Goal: Find specific page/section: Find specific page/section

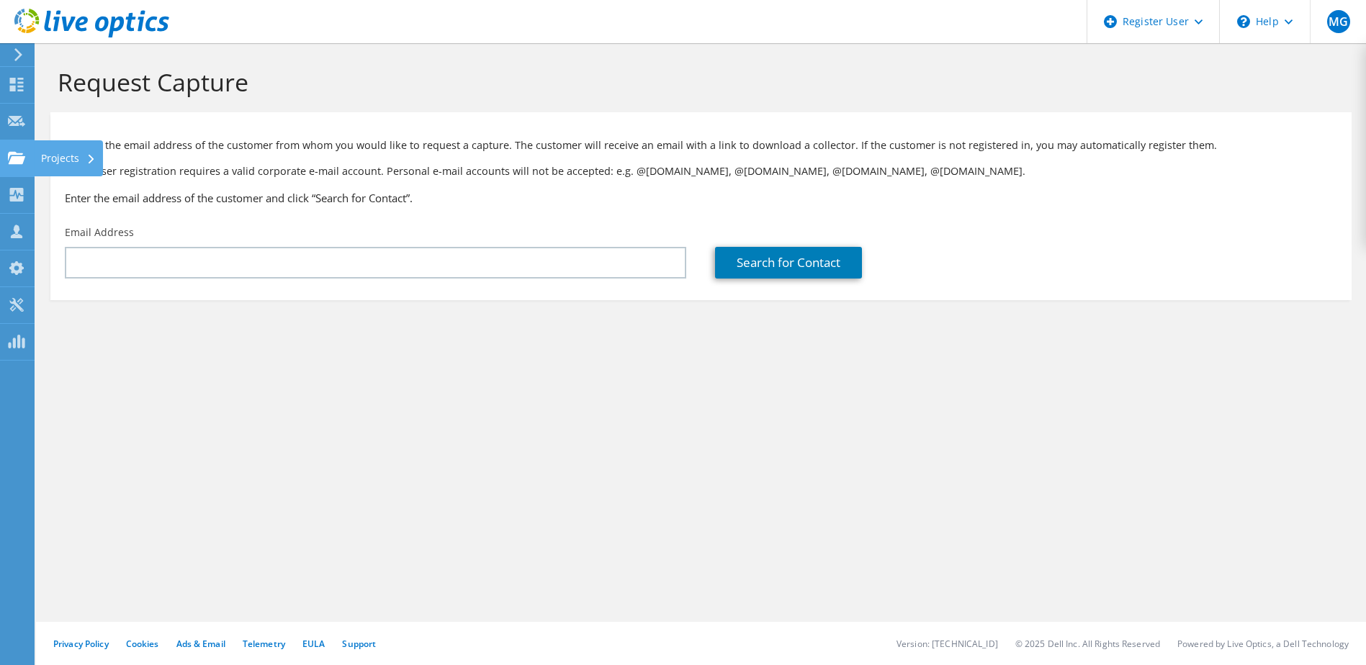
click at [72, 158] on div "Projects" at bounding box center [68, 158] width 69 height 36
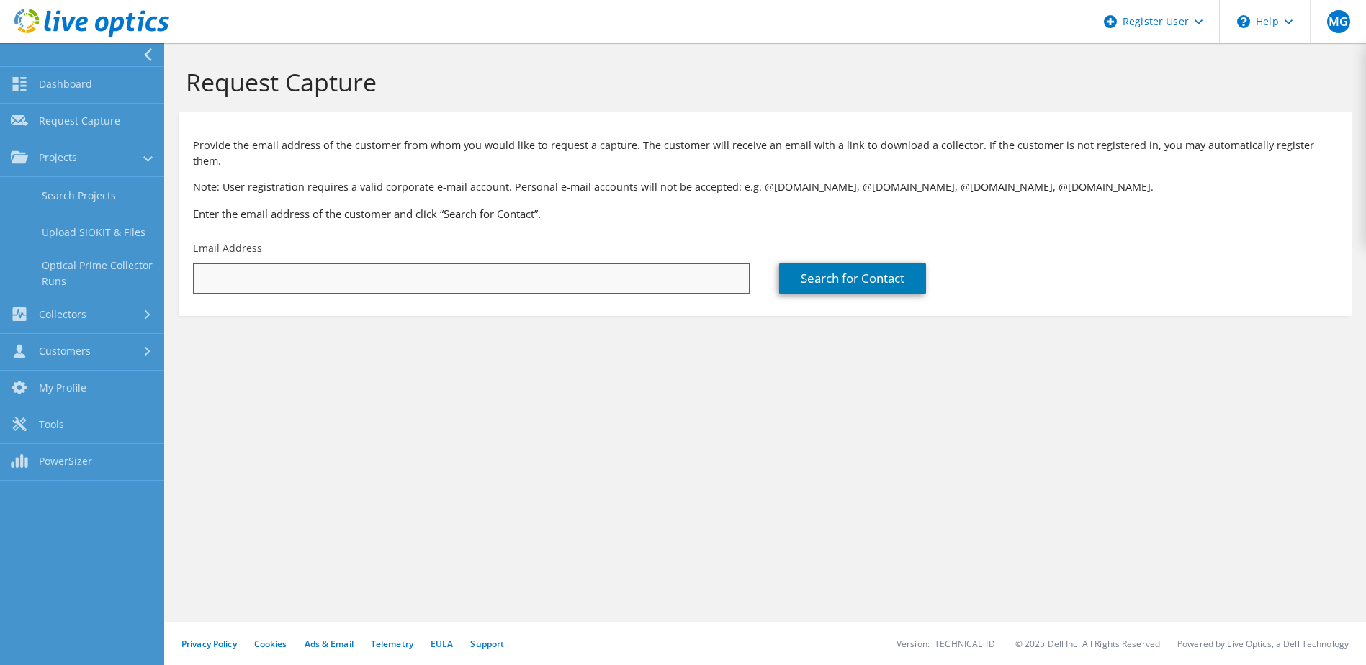
click at [300, 265] on input "text" at bounding box center [471, 279] width 557 height 32
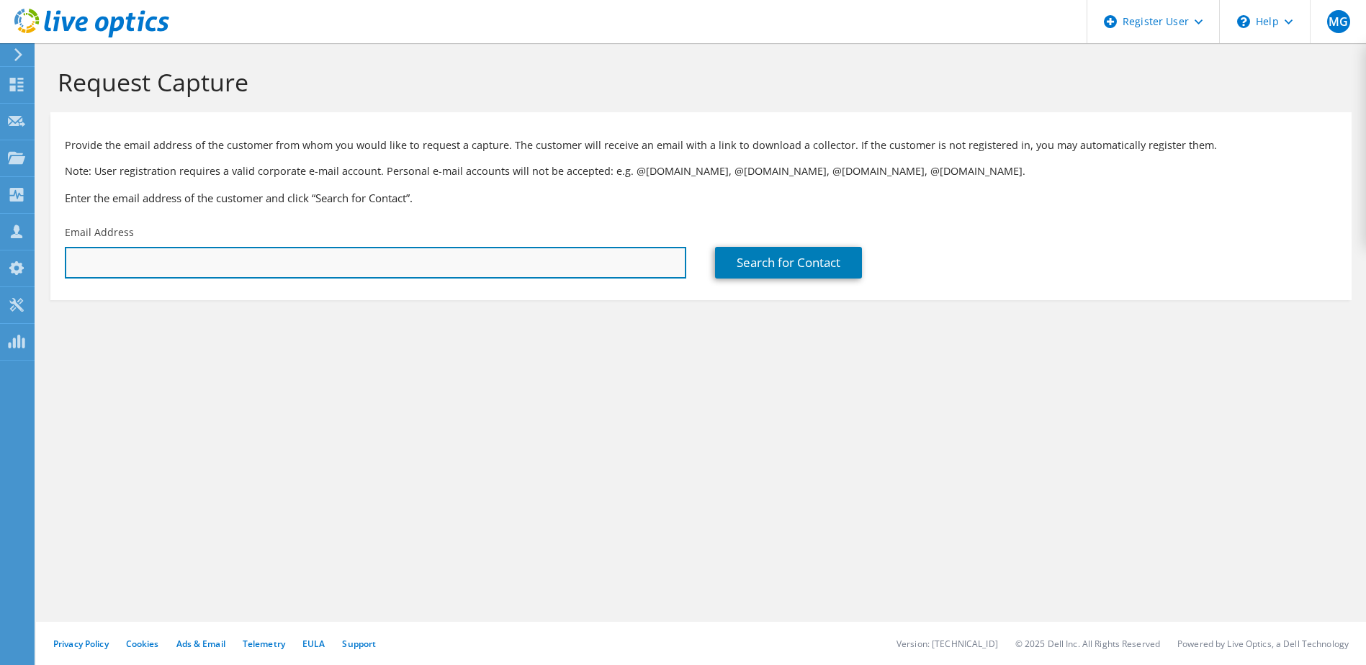
click at [245, 264] on input "text" at bounding box center [375, 263] width 621 height 32
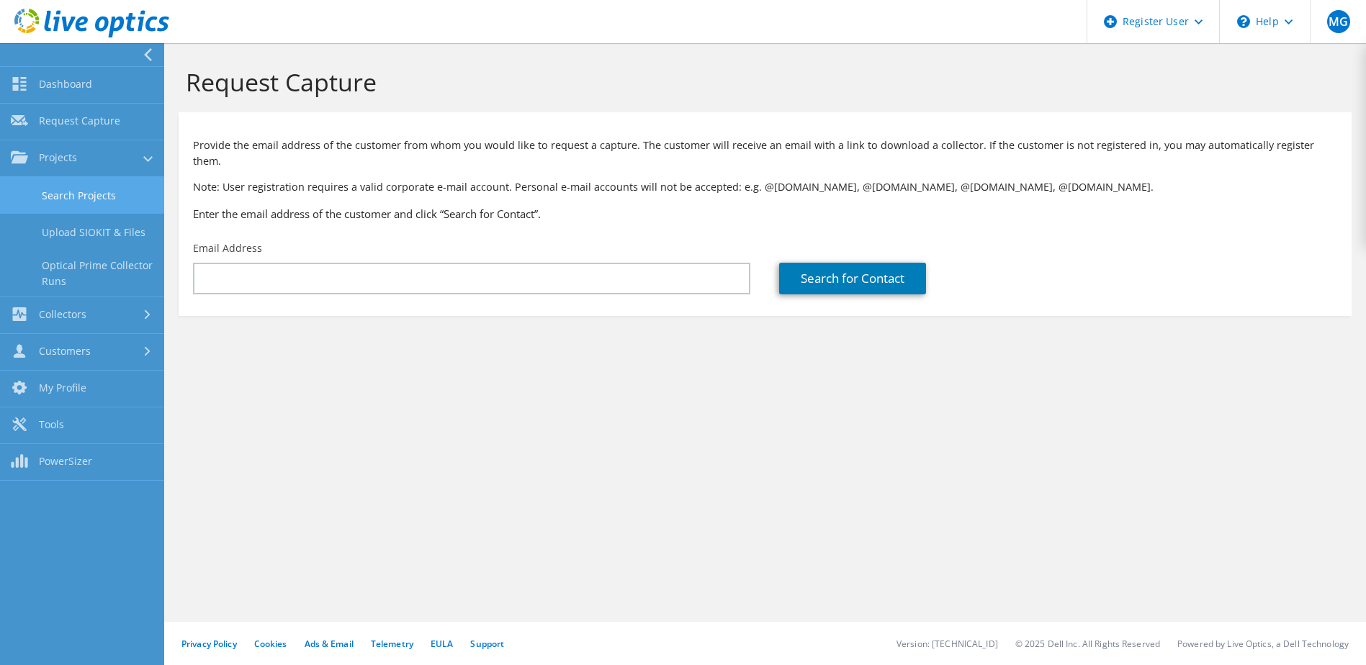
click at [118, 194] on link "Search Projects" at bounding box center [82, 195] width 164 height 37
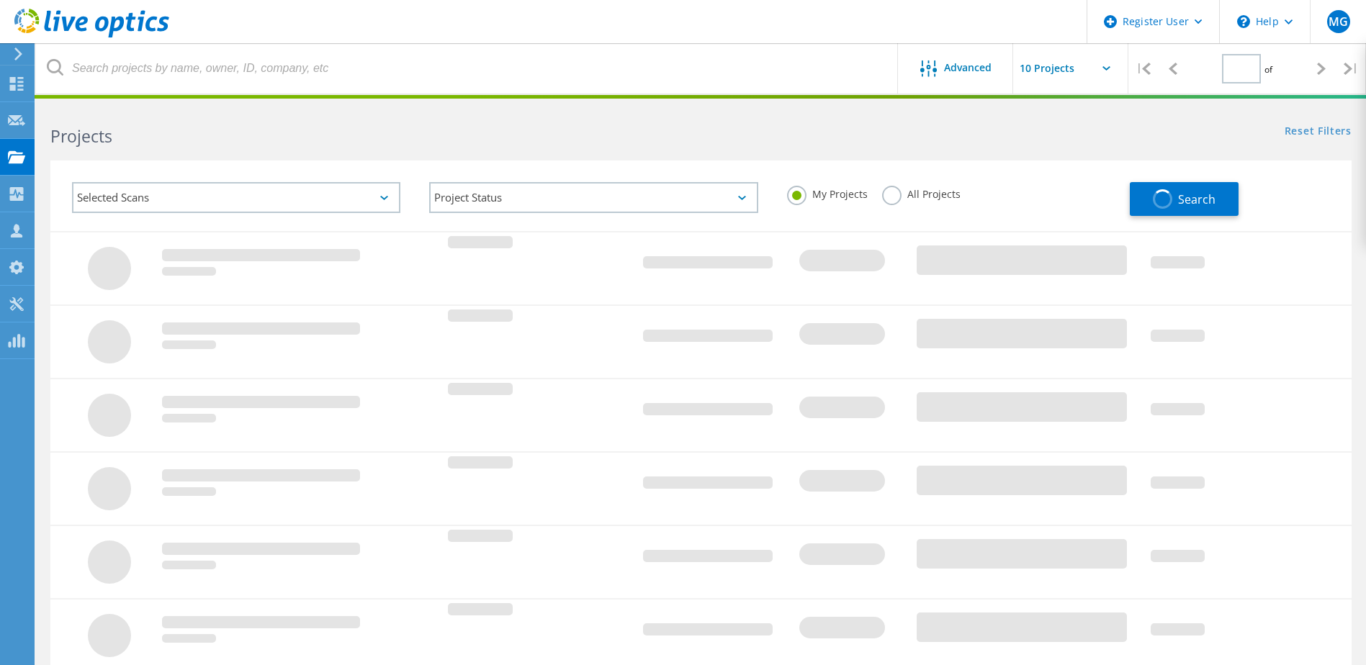
type input "1"
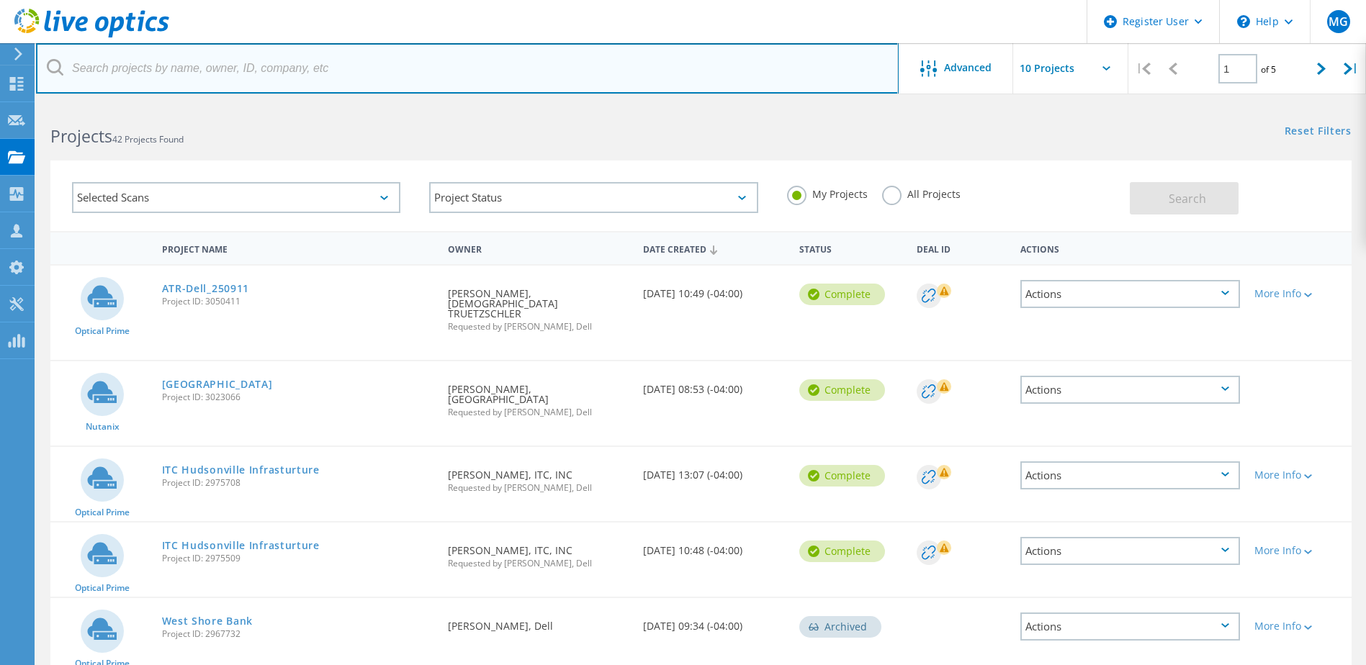
click at [254, 68] on input "text" at bounding box center [467, 68] width 862 height 50
paste input "dean.krueger@weimaamerica.com"
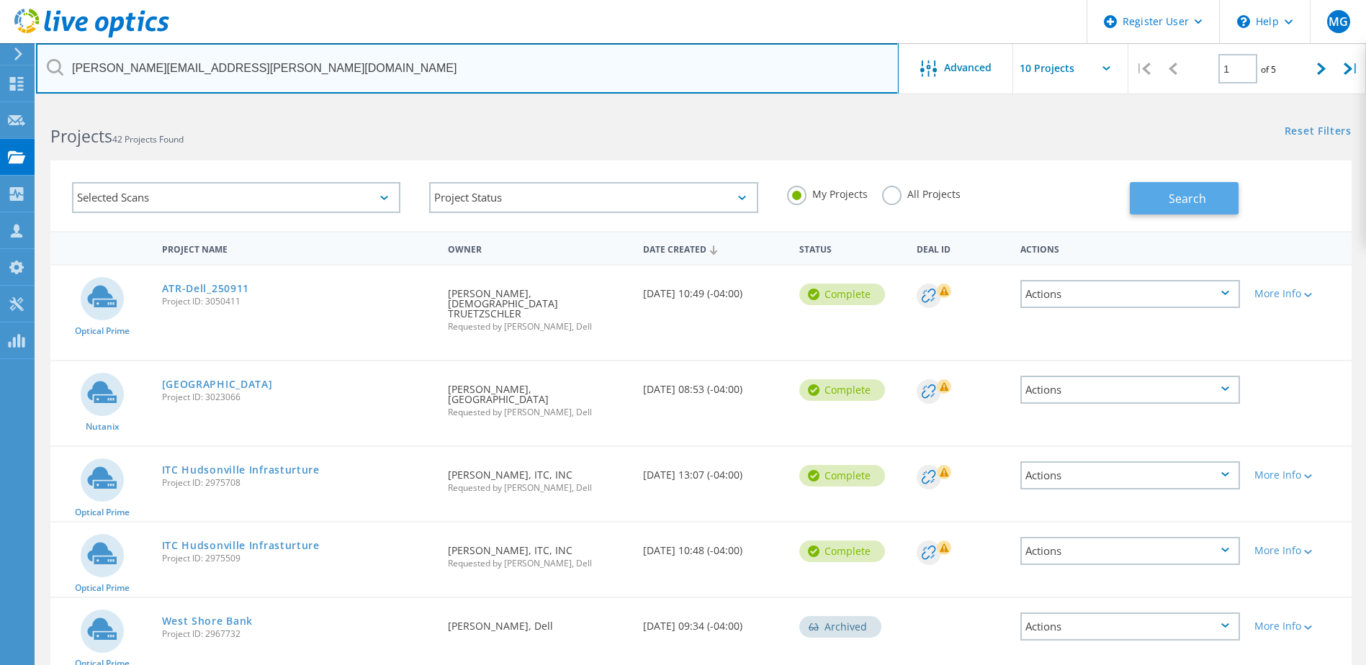
type input "dean.krueger@weimaamerica.com"
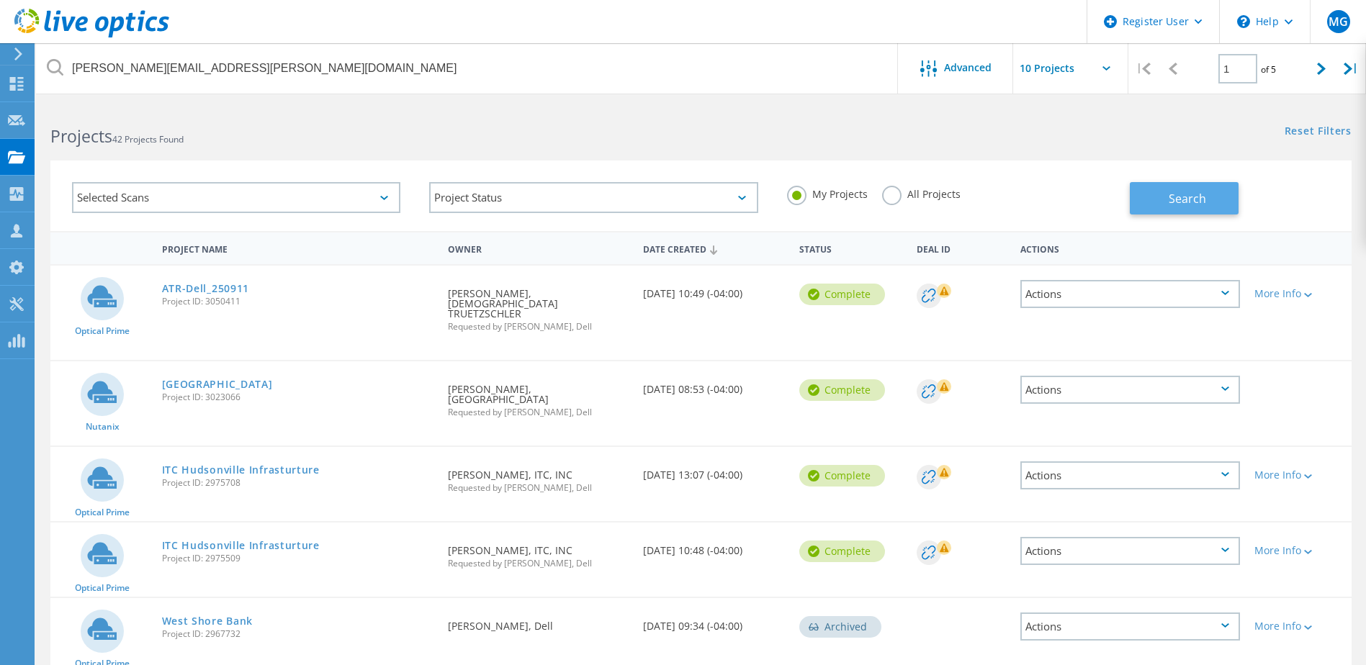
click at [1155, 204] on button "Search" at bounding box center [1184, 198] width 109 height 32
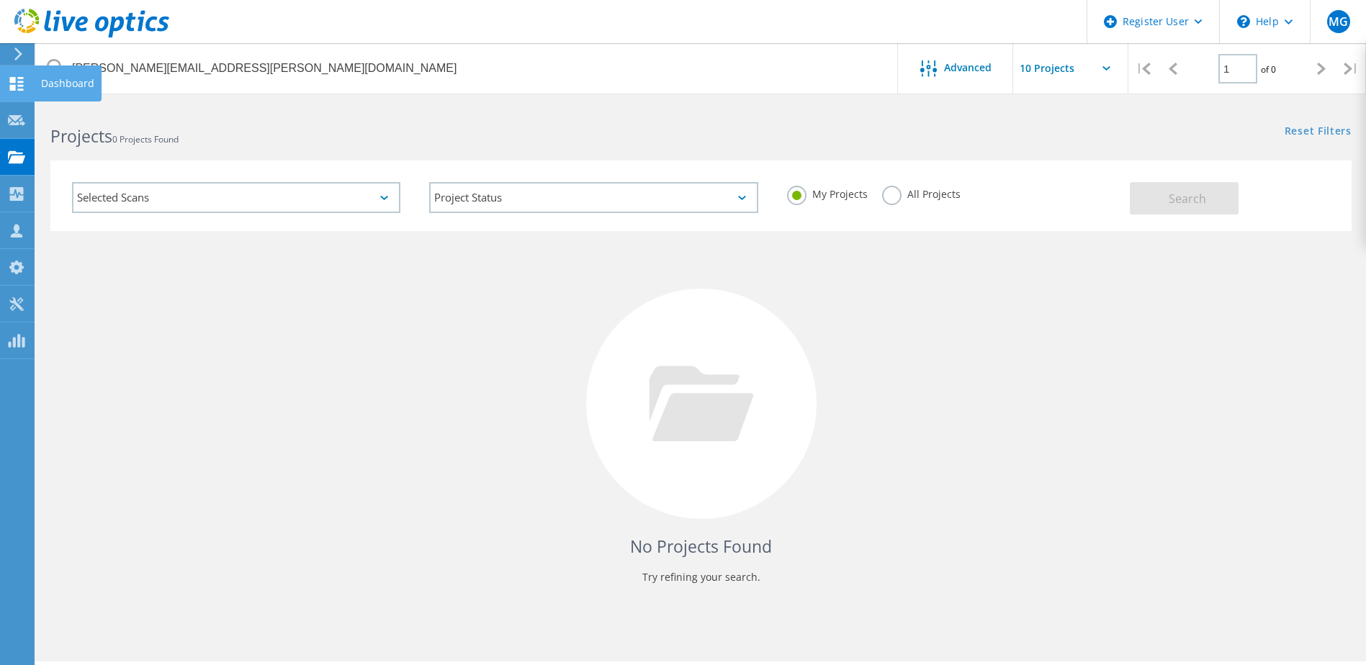
click at [13, 85] on use at bounding box center [17, 84] width 14 height 14
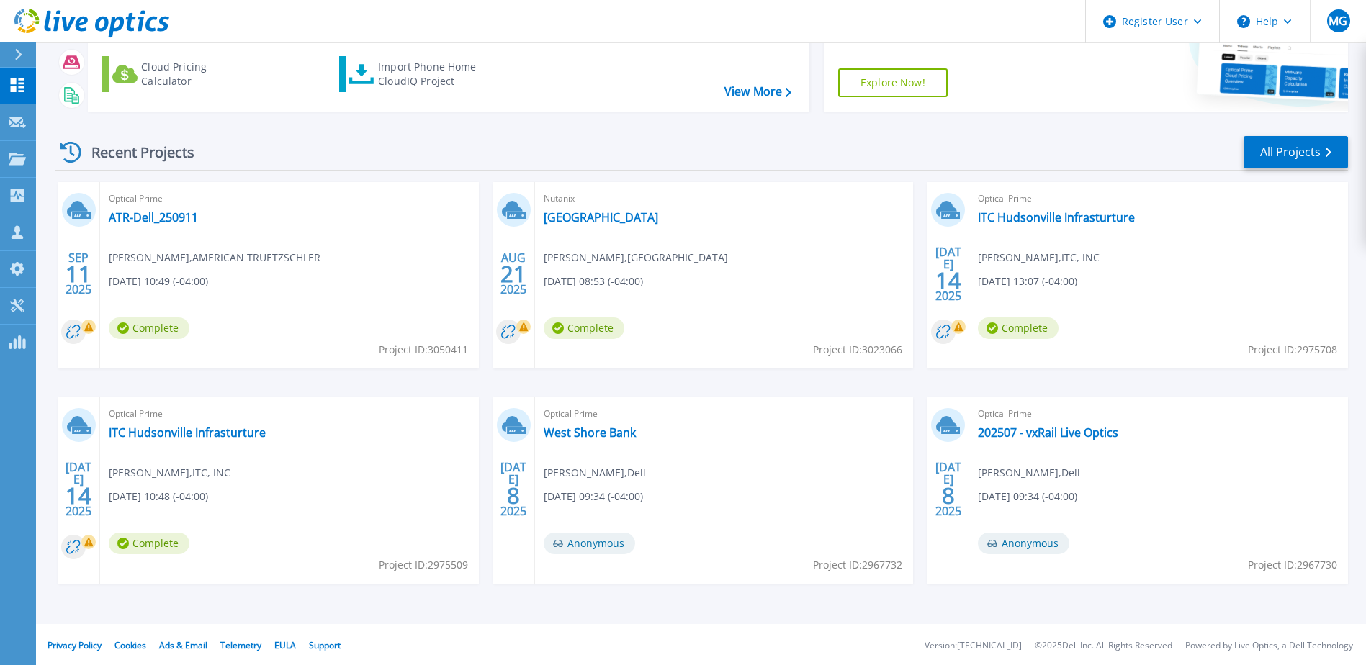
scroll to position [132, 0]
